Goal: Transaction & Acquisition: Purchase product/service

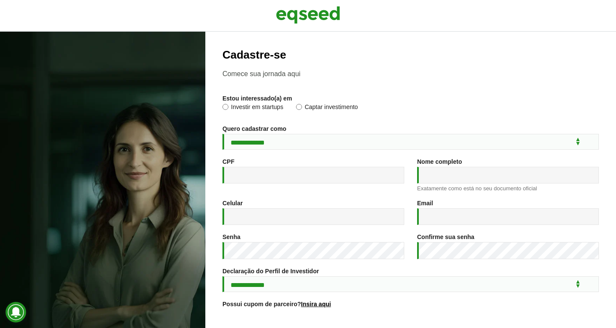
scroll to position [109, 0]
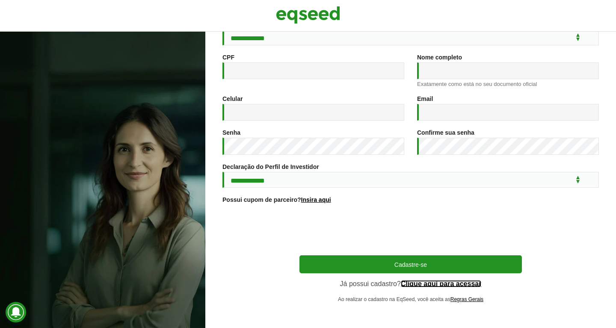
click at [436, 283] on link "Clique aqui para acessar" at bounding box center [441, 284] width 81 height 7
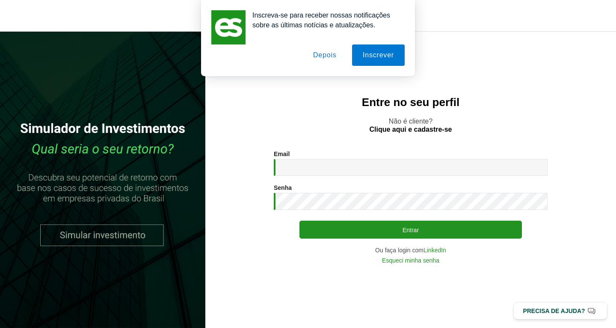
click at [352, 170] on input "Email *" at bounding box center [411, 167] width 274 height 17
type input "**********"
click at [299, 221] on button "Entrar" at bounding box center [410, 230] width 222 height 18
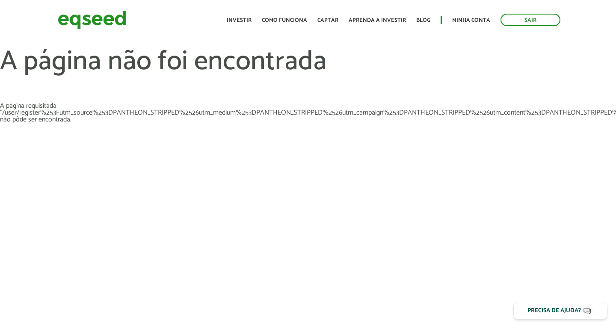
click at [372, 62] on h1 "A página não foi encontrada" at bounding box center [308, 75] width 616 height 56
click at [237, 20] on link "Investir" at bounding box center [239, 21] width 25 height 6
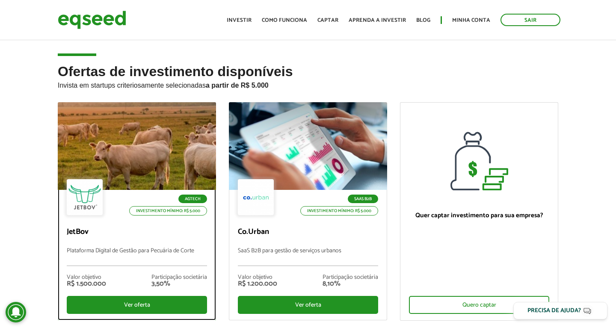
click at [154, 148] on div at bounding box center [137, 146] width 190 height 105
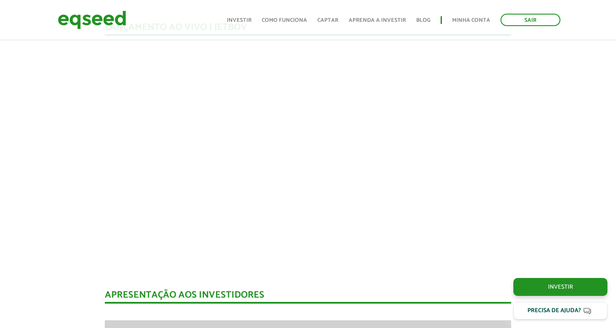
scroll to position [731, 0]
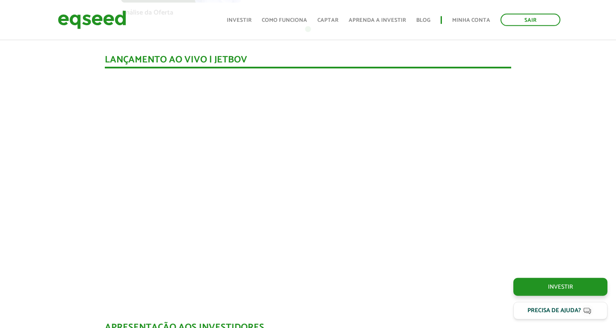
click at [325, 53] on button "Depois" at bounding box center [324, 54] width 45 height 21
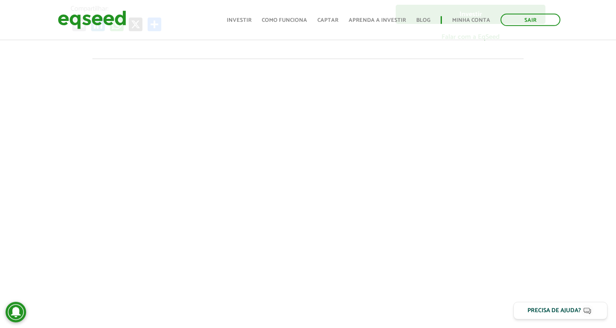
scroll to position [295, 0]
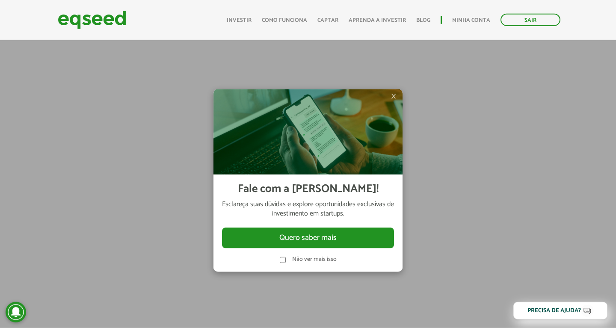
click at [394, 97] on span "×" at bounding box center [393, 97] width 5 height 10
